Goal: Task Accomplishment & Management: Manage account settings

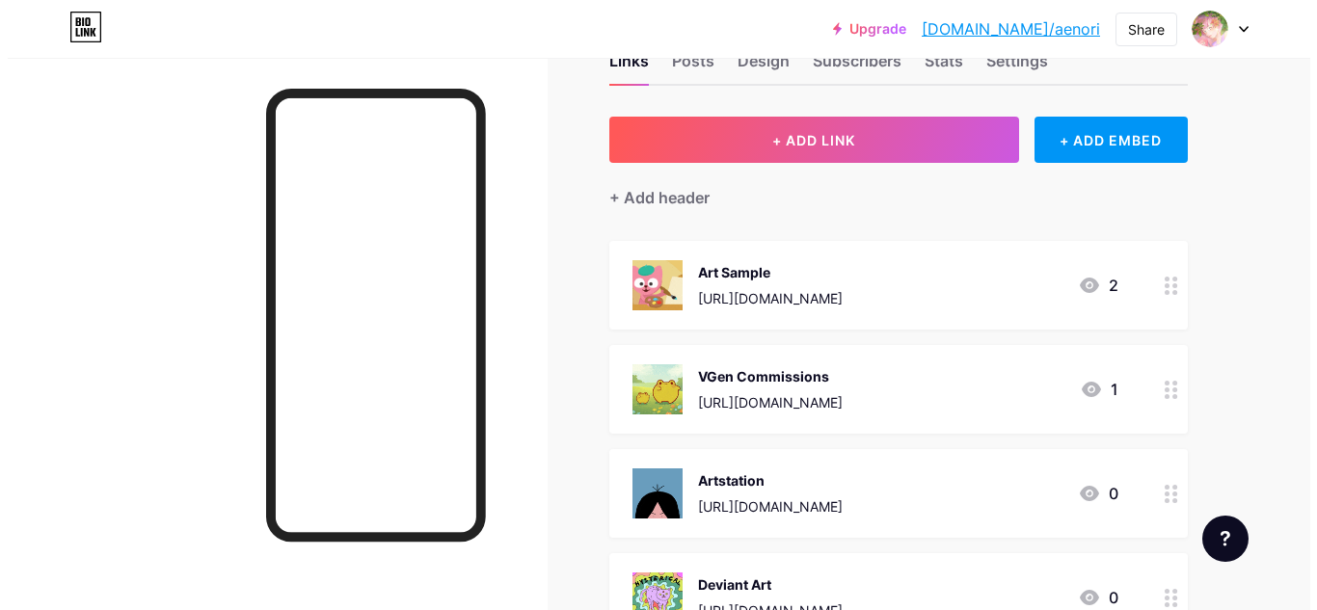
scroll to position [96, 0]
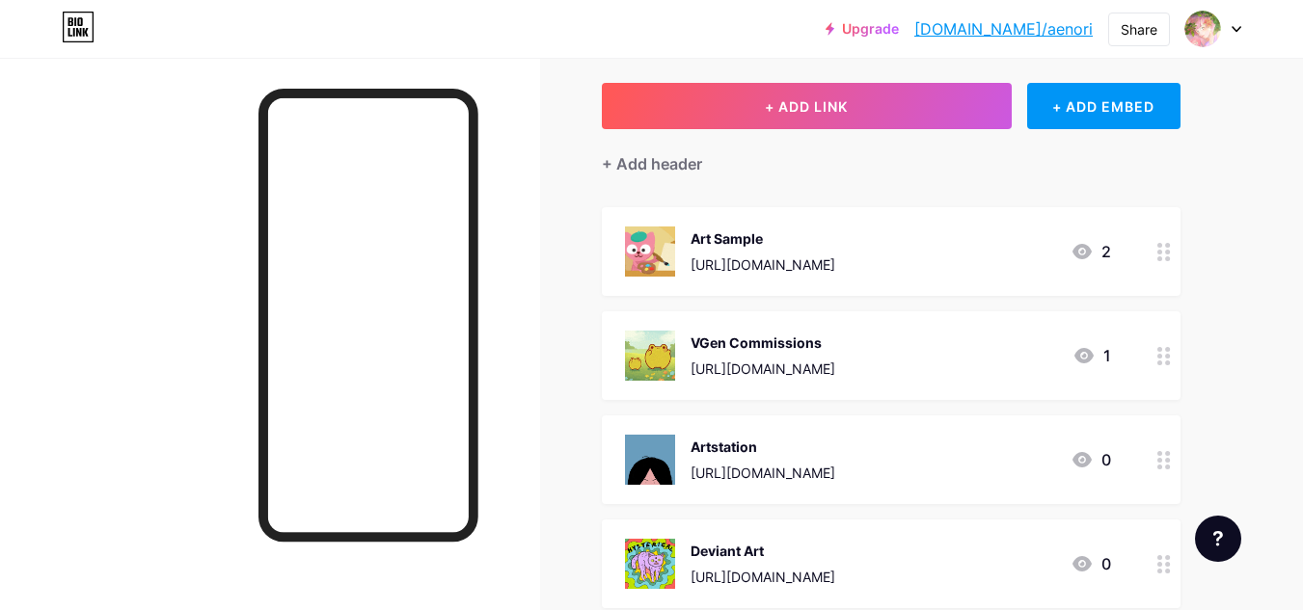
click at [1027, 364] on div "VGen Commissions [URL][DOMAIN_NAME] 1" at bounding box center [868, 356] width 486 height 50
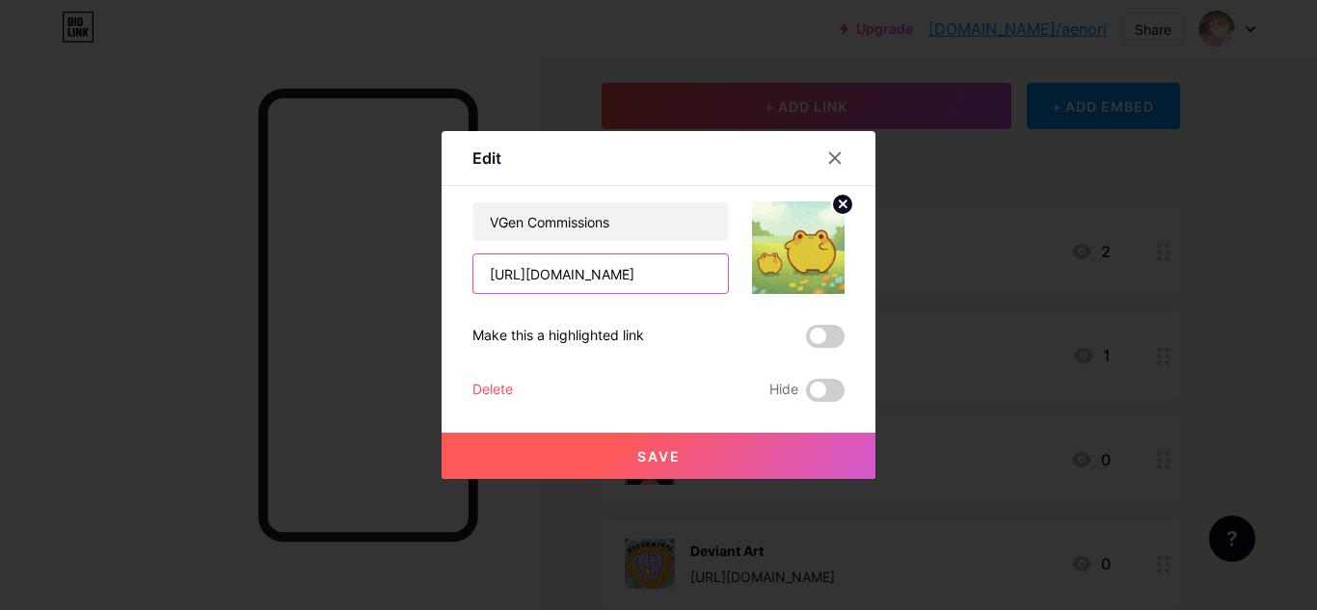
drag, startPoint x: 654, startPoint y: 275, endPoint x: 339, endPoint y: 276, distance: 314.4
click at [340, 276] on div "Edit Content YouTube Play YouTube video without leaving your page. ADD Vimeo Pl…" at bounding box center [658, 305] width 1317 height 610
paste input "aenori"
type input "[URL][DOMAIN_NAME]"
click at [653, 438] on button "Save" at bounding box center [659, 456] width 434 height 46
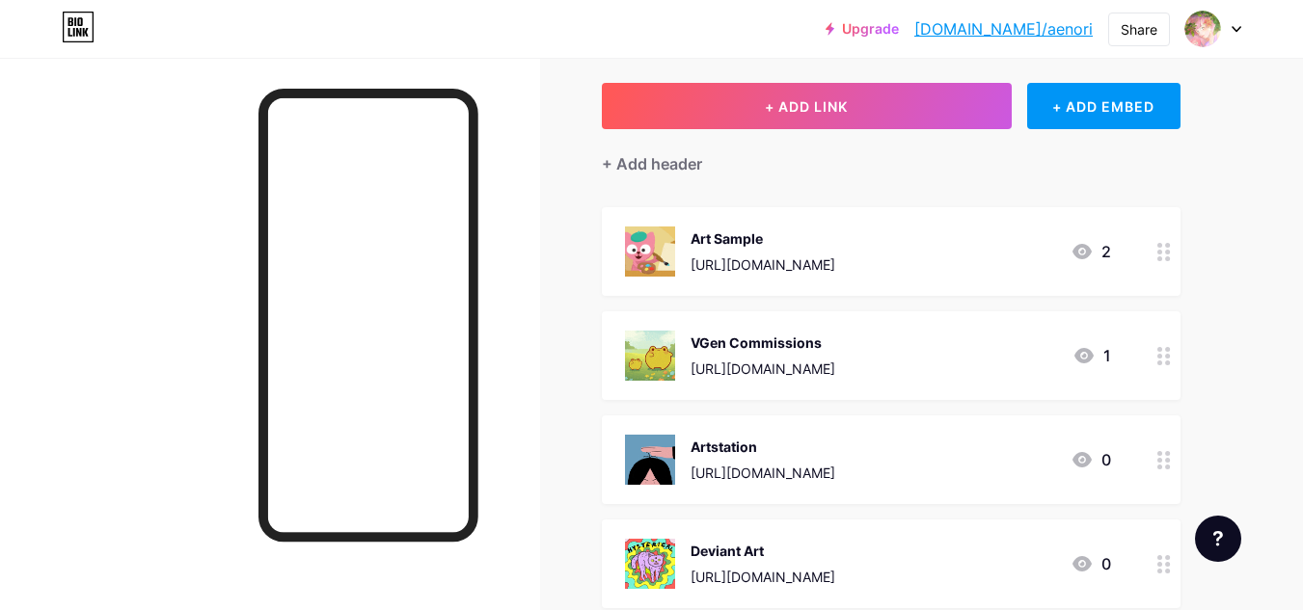
click at [956, 267] on div "Art Sample [URL][DOMAIN_NAME] 2" at bounding box center [868, 252] width 486 height 50
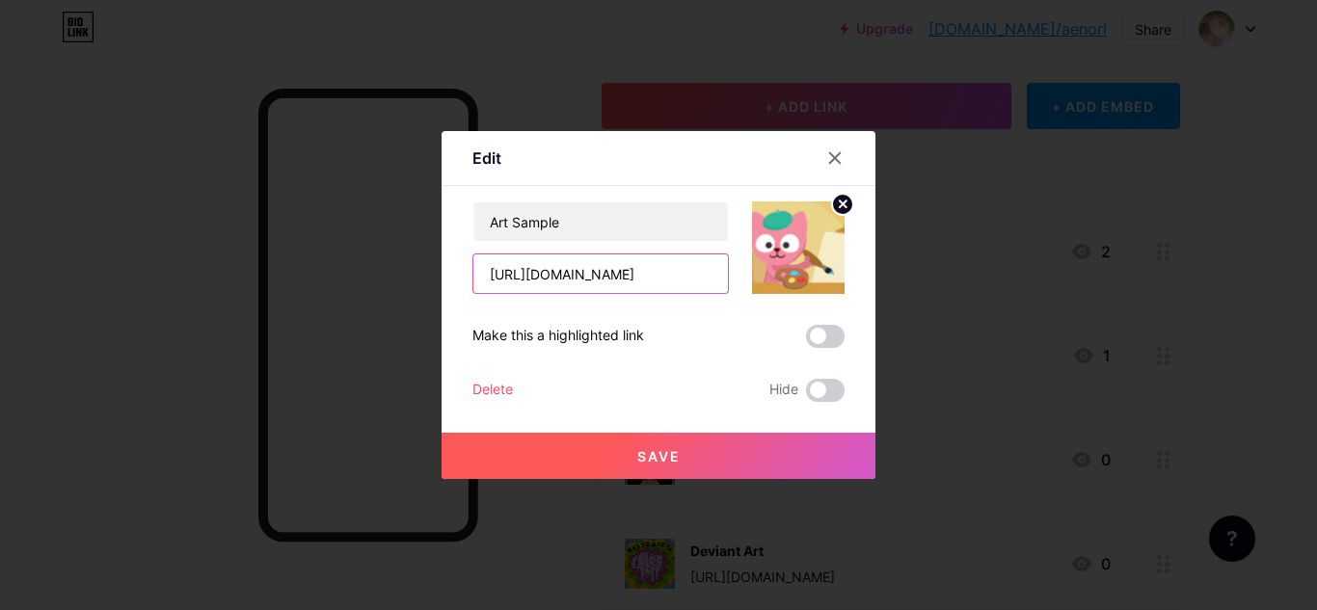
drag, startPoint x: 588, startPoint y: 277, endPoint x: 538, endPoint y: 285, distance: 50.9
click at [538, 285] on input "[URL][DOMAIN_NAME]" at bounding box center [601, 274] width 255 height 39
type input "[URL][DOMAIN_NAME]"
click at [655, 468] on button "Save" at bounding box center [659, 456] width 434 height 46
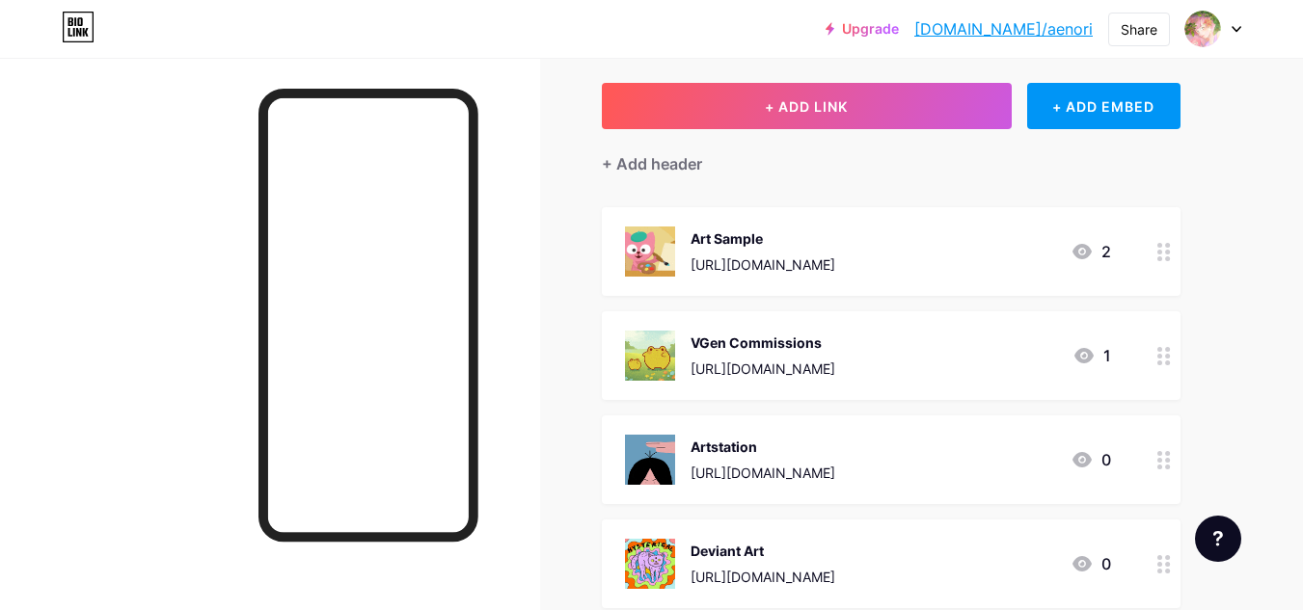
click at [952, 261] on div "Art Sample [URL][DOMAIN_NAME] 2" at bounding box center [868, 252] width 486 height 50
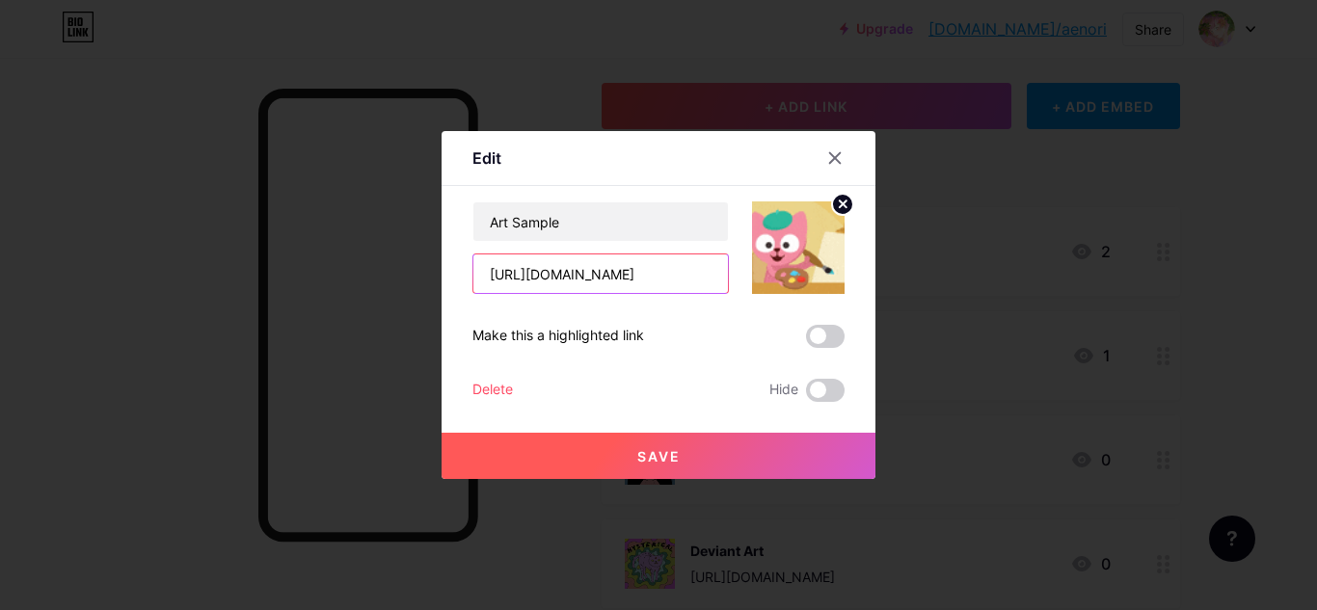
click at [668, 282] on input "[URL][DOMAIN_NAME]" at bounding box center [601, 274] width 255 height 39
click at [652, 459] on span "Save" at bounding box center [658, 456] width 43 height 16
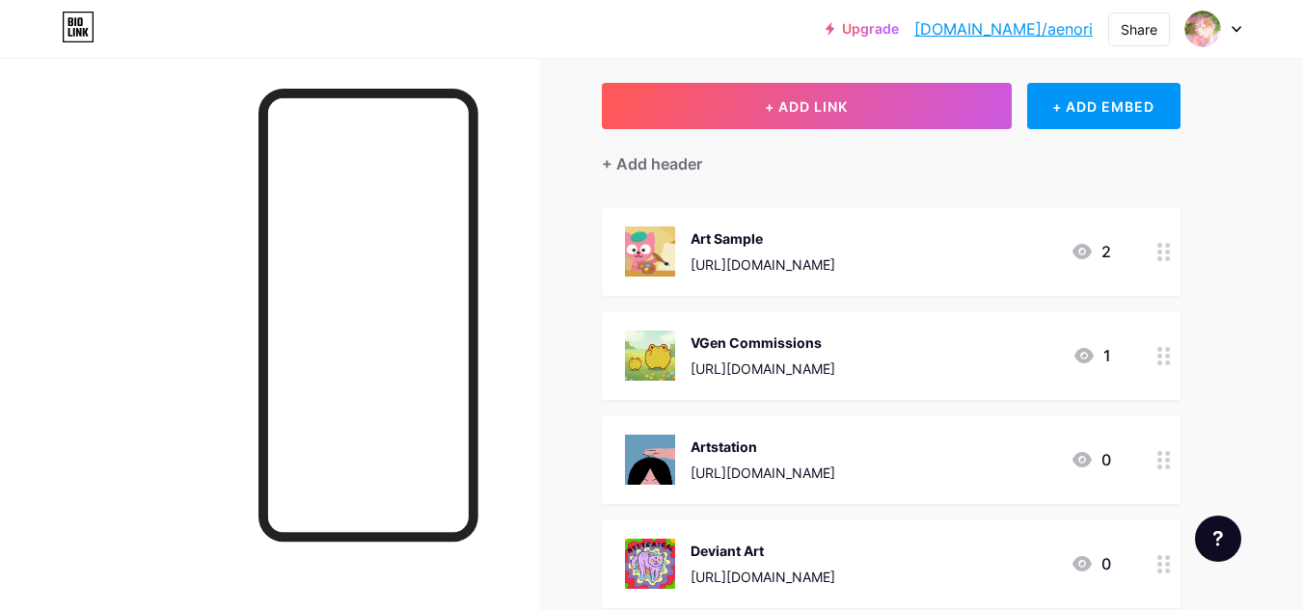
click at [954, 471] on div "Artstation [URL][DOMAIN_NAME] 0" at bounding box center [868, 460] width 486 height 50
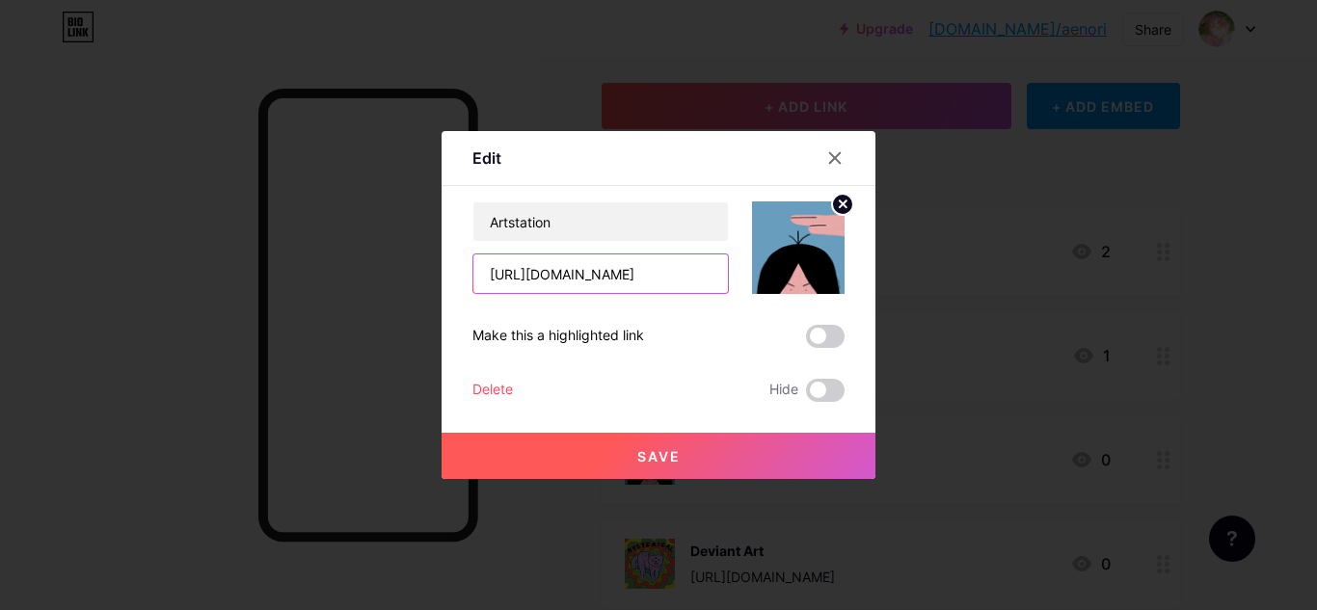
scroll to position [0, 12]
drag, startPoint x: 668, startPoint y: 272, endPoint x: 756, endPoint y: 274, distance: 87.8
click at [756, 274] on div "Artstation [URL][DOMAIN_NAME]" at bounding box center [659, 248] width 372 height 93
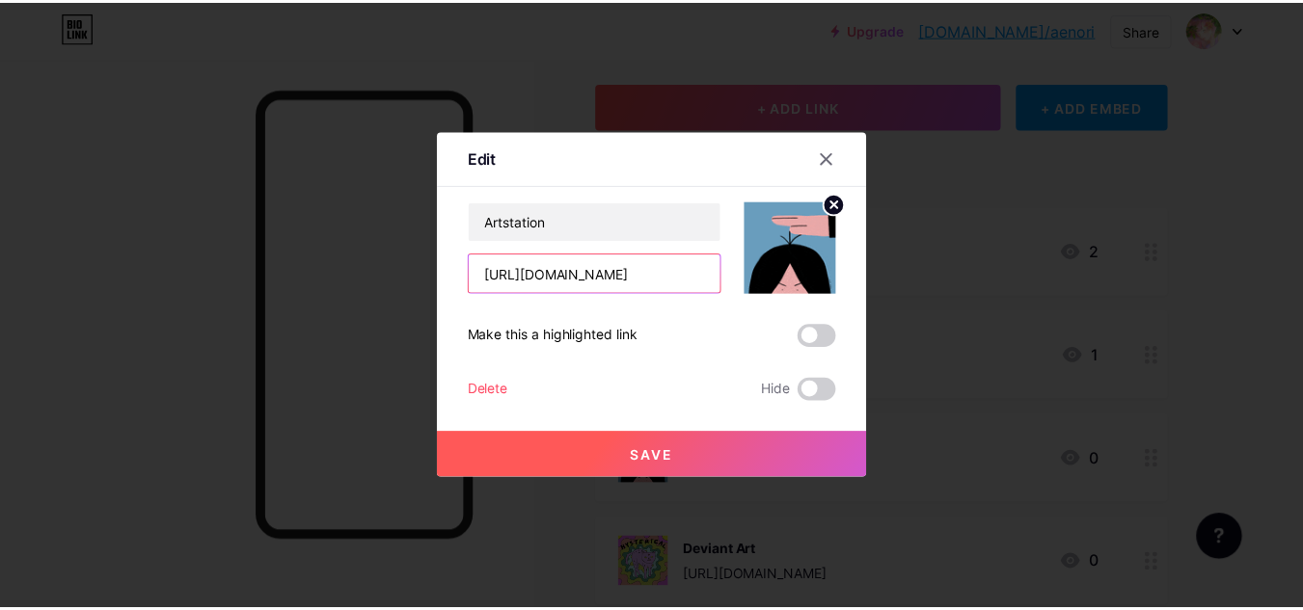
scroll to position [0, 0]
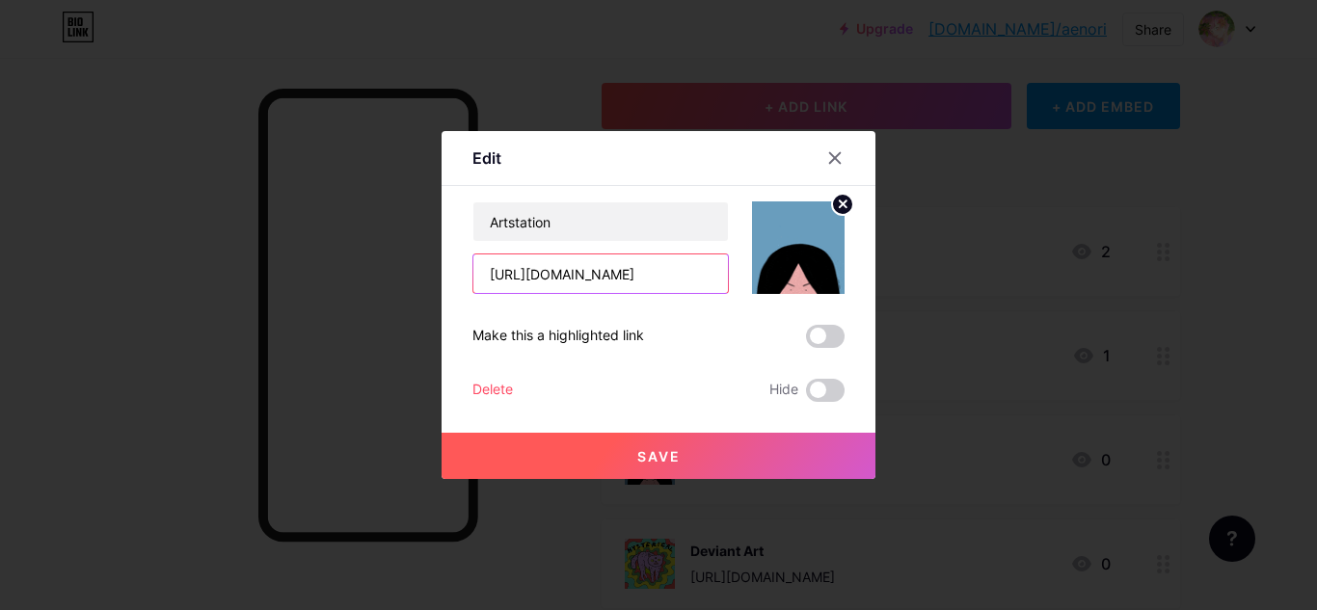
type input "[URL][DOMAIN_NAME]"
click at [704, 459] on button "Save" at bounding box center [659, 456] width 434 height 46
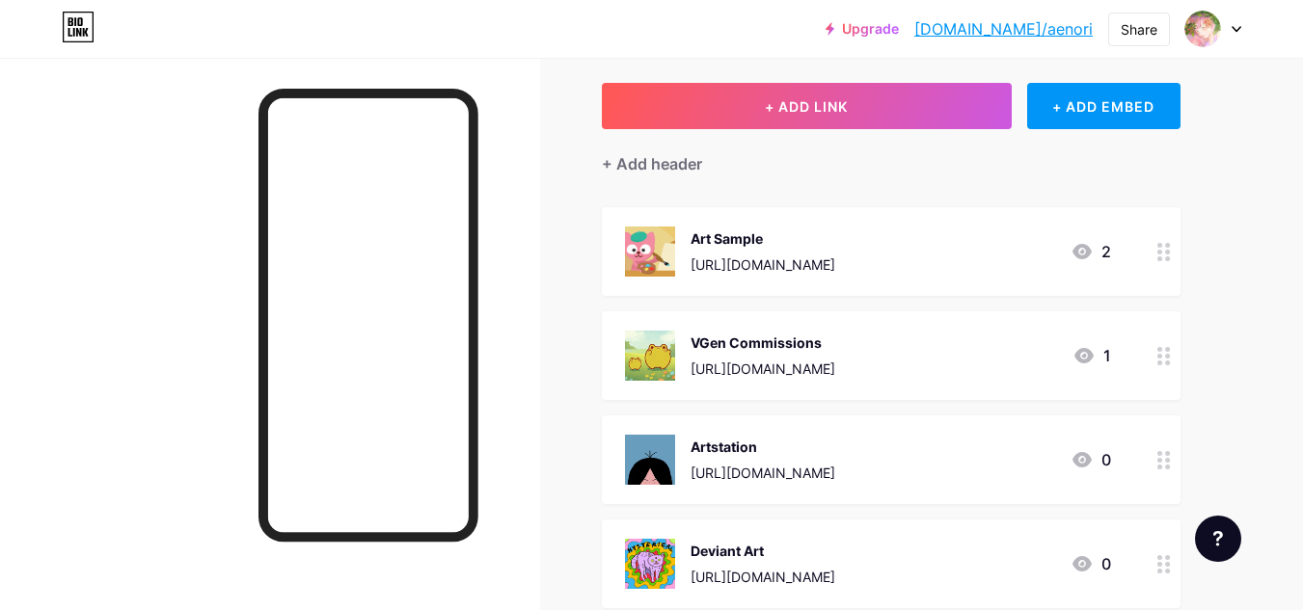
click at [835, 549] on div "Deviant Art" at bounding box center [762, 551] width 145 height 20
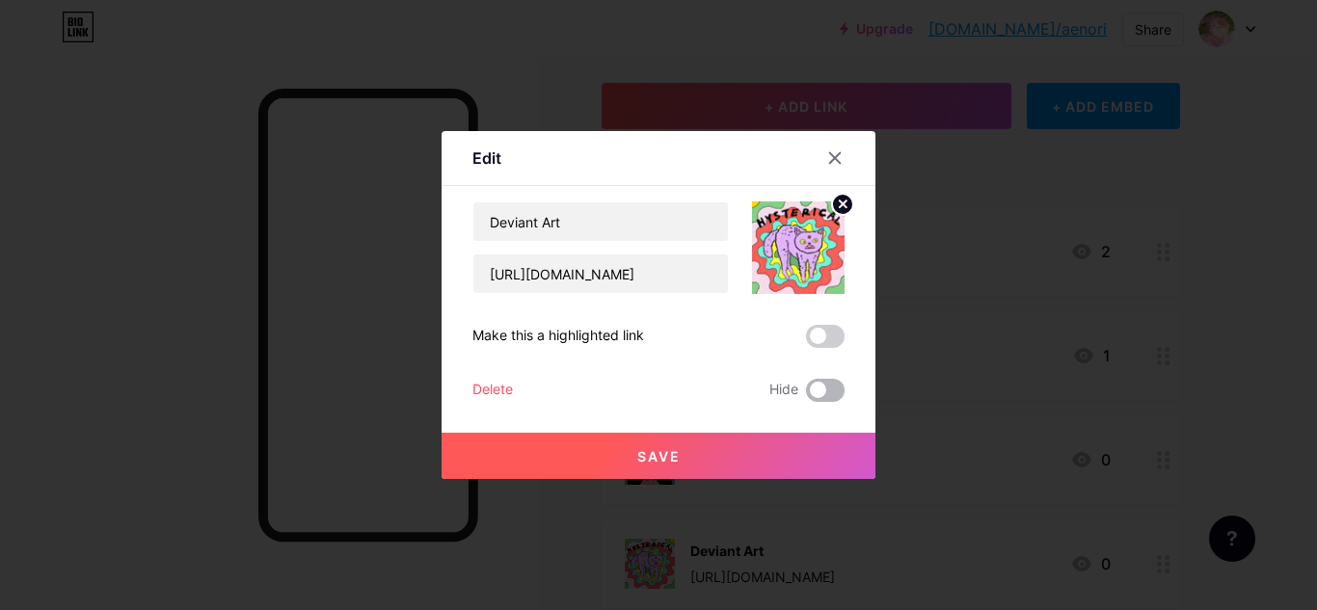
click at [824, 389] on span at bounding box center [825, 390] width 39 height 23
click at [806, 395] on input "checkbox" at bounding box center [806, 395] width 0 height 0
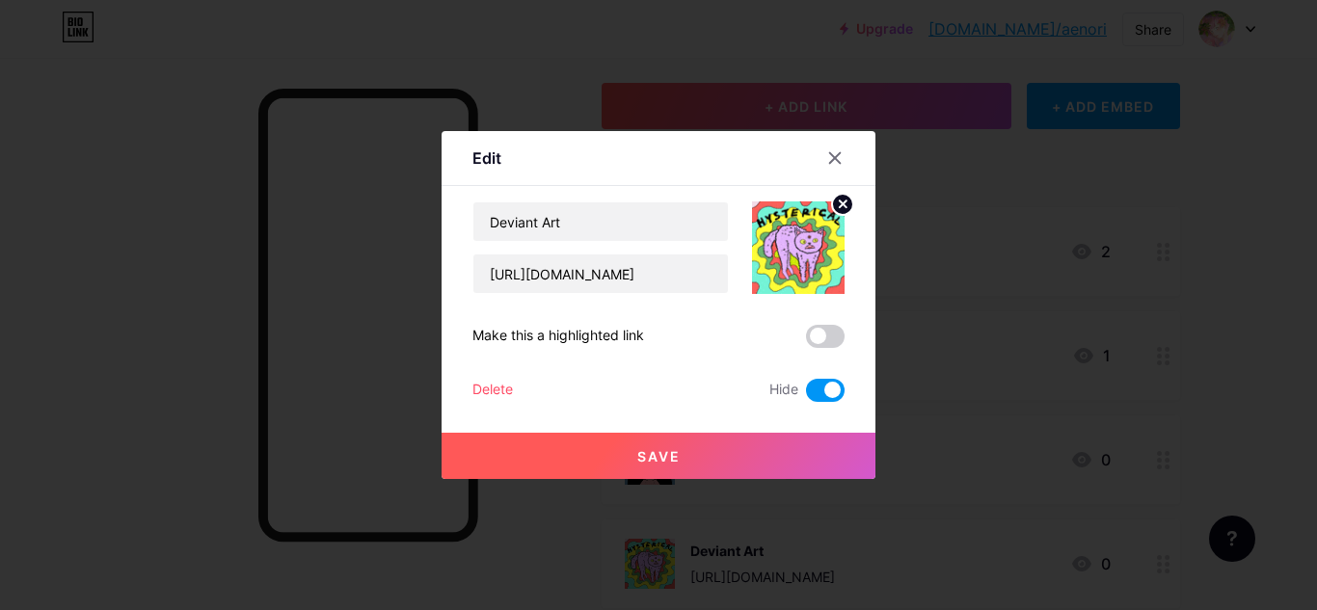
click at [731, 455] on button "Save" at bounding box center [659, 456] width 434 height 46
